Goal: Check status

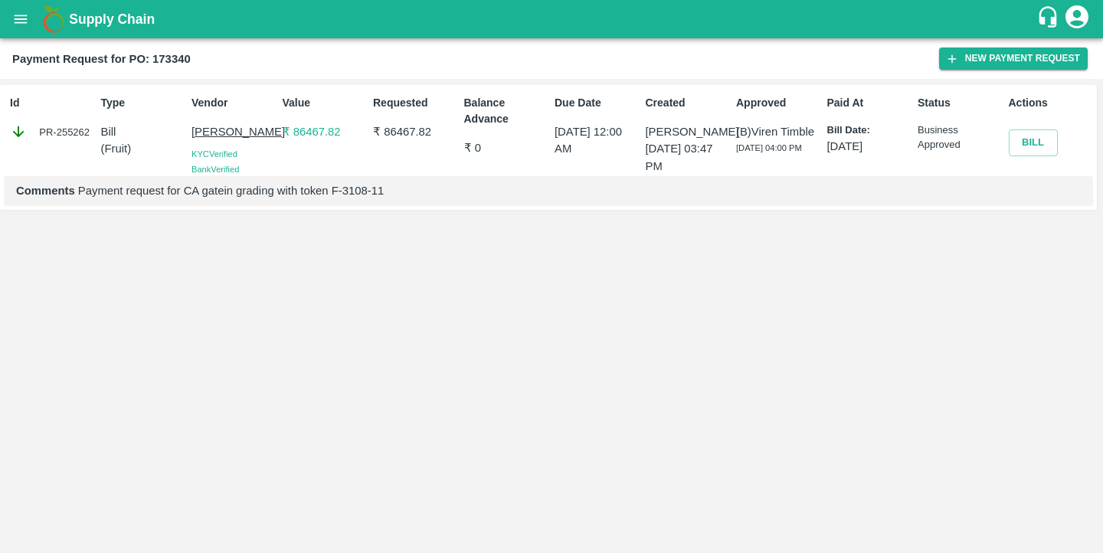
drag, startPoint x: 827, startPoint y: 102, endPoint x: 877, endPoint y: 143, distance: 65.3
click at [877, 143] on div "Paid At Bill Date: [DATE]" at bounding box center [866, 132] width 91 height 87
drag, startPoint x: 750, startPoint y: 164, endPoint x: 729, endPoint y: 132, distance: 38.3
click at [730, 132] on div "Approved (B) [PERSON_NAME] [DATE] 04:00 PM" at bounding box center [775, 132] width 91 height 87
click at [753, 155] on div "(B) [PERSON_NAME] [DATE] 04:00 PM" at bounding box center [778, 139] width 85 height 32
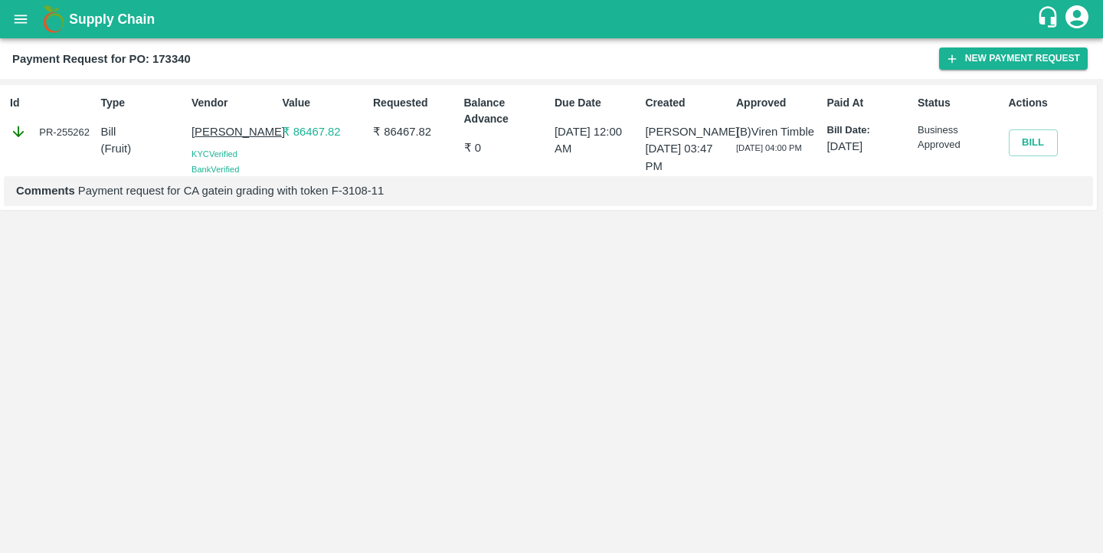
drag, startPoint x: 753, startPoint y: 161, endPoint x: 733, endPoint y: 135, distance: 32.8
click at [733, 135] on div "Approved (B) [PERSON_NAME] [DATE] 04:00 PM" at bounding box center [775, 132] width 91 height 87
drag, startPoint x: 39, startPoint y: 133, endPoint x: 101, endPoint y: 134, distance: 62.1
click at [101, 134] on div "Id PR-255262 Type Bill ( Fruit ) Vendor [PERSON_NAME] Verified Bank Verified Va…" at bounding box center [548, 147] width 1097 height 125
click at [95, 133] on div "Type Bill ( Fruit )" at bounding box center [140, 132] width 91 height 87
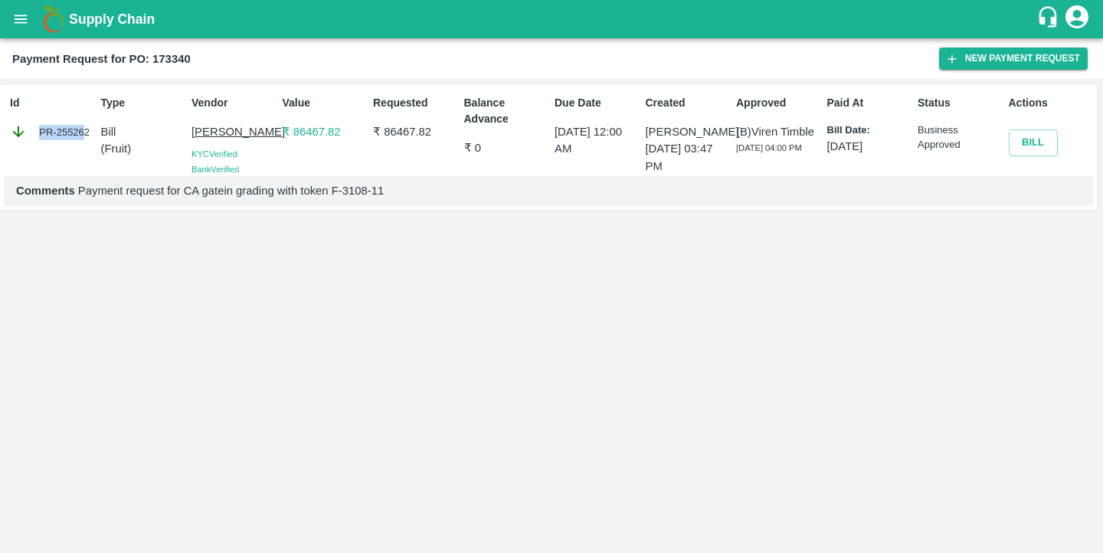
drag, startPoint x: 42, startPoint y: 130, endPoint x: 123, endPoint y: 130, distance: 81.2
click at [123, 130] on div "Id PR-255262 Type Bill ( Fruit ) Vendor [PERSON_NAME] Verified Bank Verified Va…" at bounding box center [548, 147] width 1097 height 125
click at [159, 171] on div "Type Bill ( Fruit )" at bounding box center [140, 132] width 91 height 87
drag, startPoint x: 958, startPoint y: 143, endPoint x: 883, endPoint y: 133, distance: 75.7
click at [883, 133] on div "Id PR-255262 Type Bill ( Fruit ) Vendor [PERSON_NAME] Verified Bank Verified Va…" at bounding box center [548, 147] width 1097 height 125
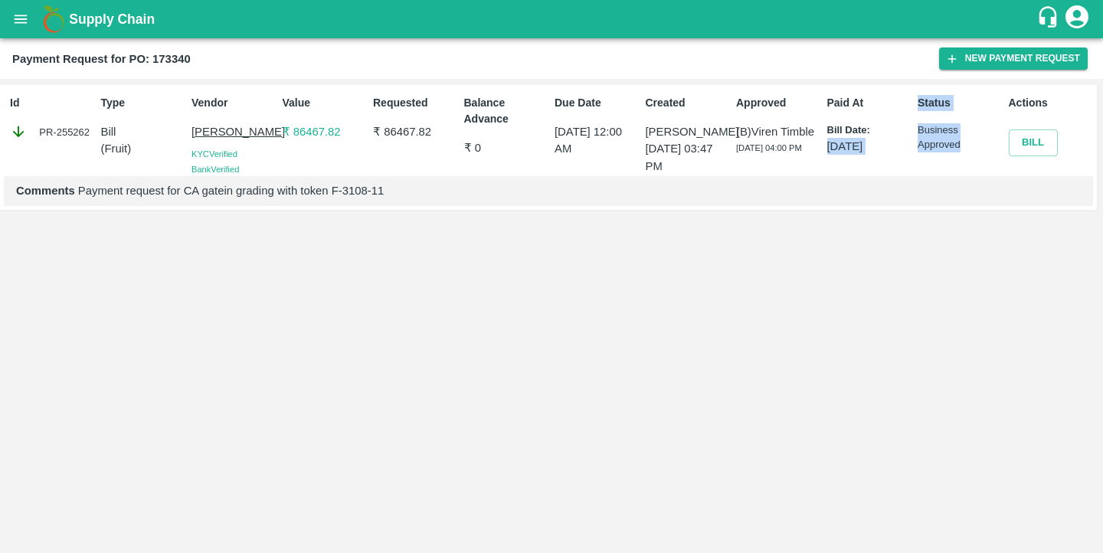
click at [823, 140] on div "Paid At Bill Date: [DATE]" at bounding box center [866, 132] width 91 height 87
drag, startPoint x: 739, startPoint y: 148, endPoint x: 755, endPoint y: 165, distance: 23.3
click at [755, 156] on div "(B) [PERSON_NAME] [DATE] 04:00 PM" at bounding box center [778, 139] width 85 height 32
drag, startPoint x: 752, startPoint y: 165, endPoint x: 734, endPoint y: 149, distance: 24.9
click at [734, 149] on div "Approved (B) [PERSON_NAME] [DATE] 04:00 PM" at bounding box center [775, 132] width 91 height 87
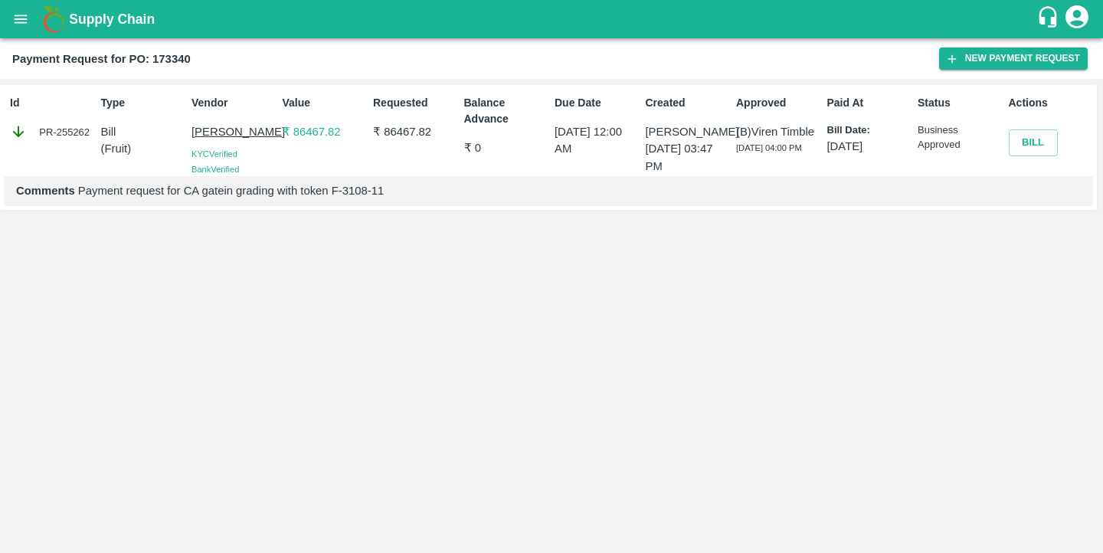
click at [621, 104] on p "Due Date" at bounding box center [597, 103] width 85 height 16
